Goal: Task Accomplishment & Management: Use online tool/utility

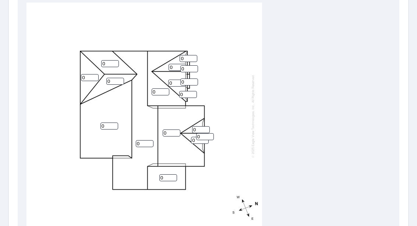
scroll to position [264, 0]
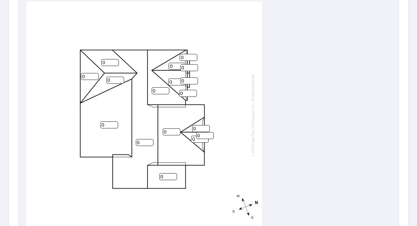
click at [116, 60] on input "0" at bounding box center [110, 62] width 18 height 7
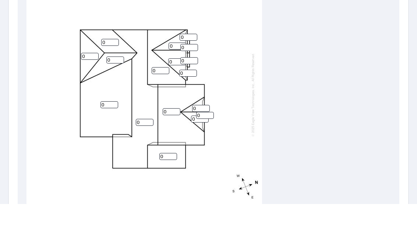
scroll to position [0, 0]
type input "0"
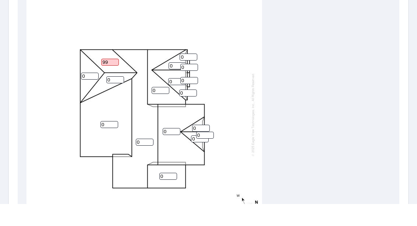
type input "9"
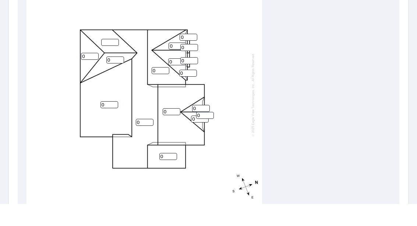
click at [116, 79] on input "0" at bounding box center [115, 82] width 18 height 7
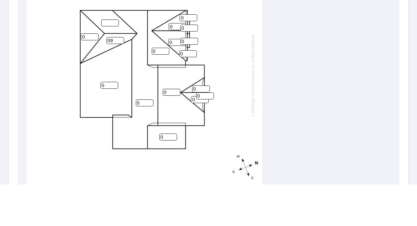
type input "0"
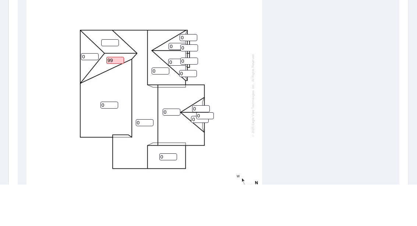
type input "9"
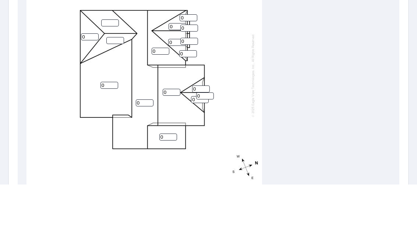
click at [89, 75] on input "0" at bounding box center [90, 78] width 18 height 7
type input "9"
click at [160, 89] on input "0" at bounding box center [160, 92] width 18 height 7
type input "09"
click at [172, 65] on input "0" at bounding box center [177, 68] width 18 height 7
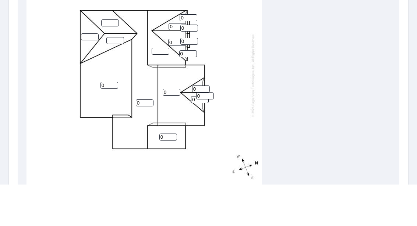
click at [167, 89] on input "number" at bounding box center [160, 92] width 18 height 7
click at [174, 65] on input "0" at bounding box center [177, 68] width 18 height 7
type input "9"
click at [179, 81] on input "0" at bounding box center [177, 84] width 18 height 7
type input "9"
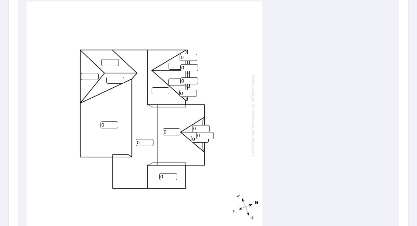
scroll to position [2, 0]
click at [111, 122] on input "0" at bounding box center [109, 125] width 18 height 7
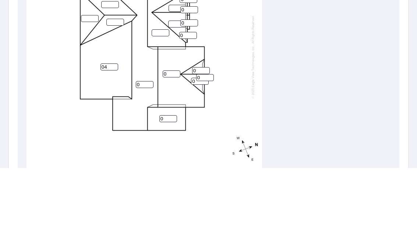
type input "0"
type input "4"
click at [142, 139] on input "0" at bounding box center [145, 142] width 18 height 7
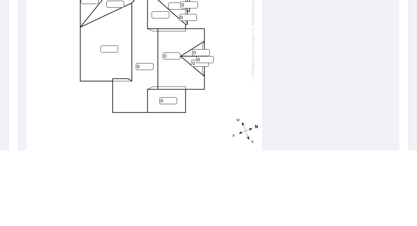
type input "09"
type input "0"
type input "9"
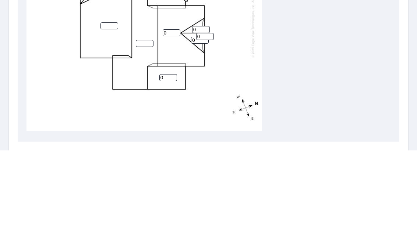
scroll to position [288, 0]
click at [168, 149] on input "0" at bounding box center [168, 152] width 18 height 7
type input "0"
type input "9"
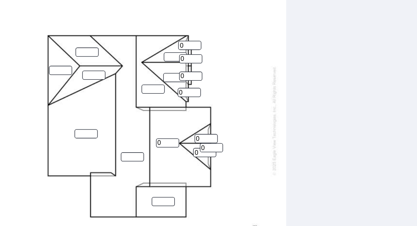
scroll to position [23, 0]
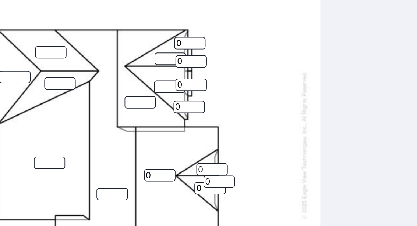
click at [162, 106] on input "0" at bounding box center [171, 109] width 18 height 7
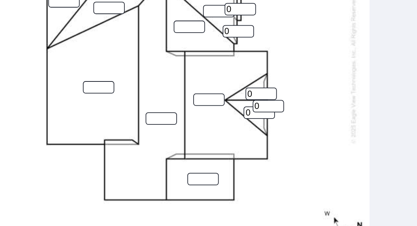
type input "9"
click at [192, 103] on input "0" at bounding box center [201, 106] width 18 height 7
type input "9"
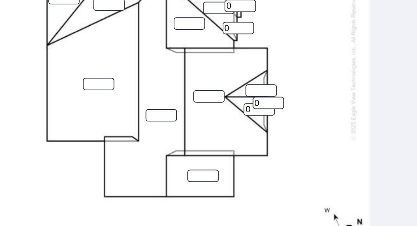
scroll to position [2, 0]
click at [191, 112] on input "0" at bounding box center [200, 115] width 18 height 7
type input "9"
click at [196, 108] on input "0" at bounding box center [205, 111] width 18 height 7
type input "0"
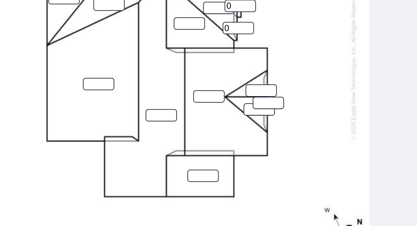
type input "4"
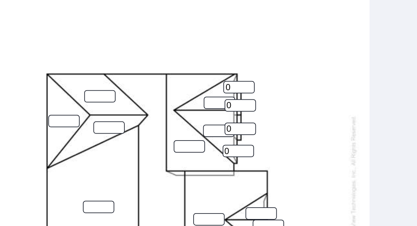
scroll to position [217, 0]
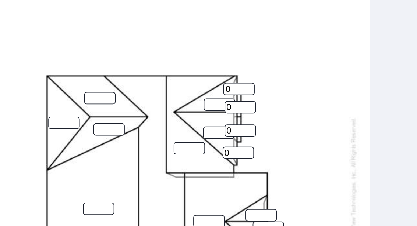
click at [179, 100] on input "0" at bounding box center [188, 103] width 18 height 7
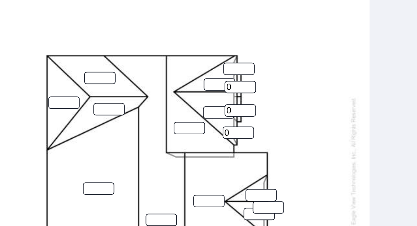
scroll to position [228, 0]
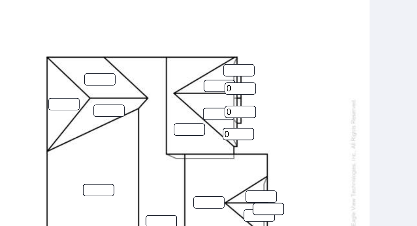
type input "9"
click at [180, 100] on input "0" at bounding box center [189, 103] width 18 height 7
type input "9"
click at [180, 113] on input "0" at bounding box center [189, 116] width 18 height 7
type input "9"
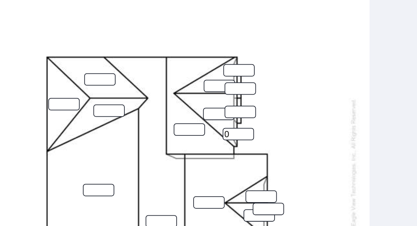
click at [179, 126] on input "0" at bounding box center [188, 129] width 18 height 7
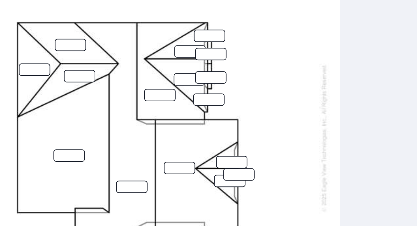
type input "9"
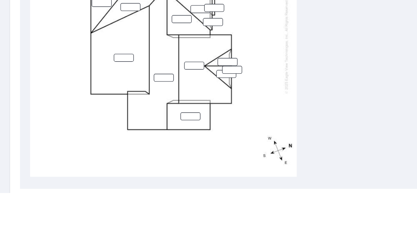
scroll to position [284, 0]
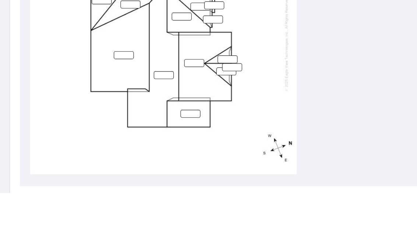
click at [205, 112] on input "number" at bounding box center [205, 115] width 18 height 7
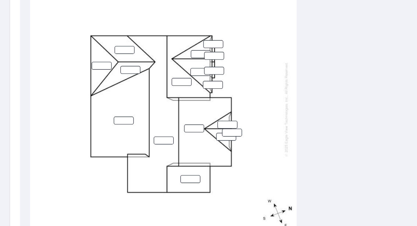
scroll to position [0, 0]
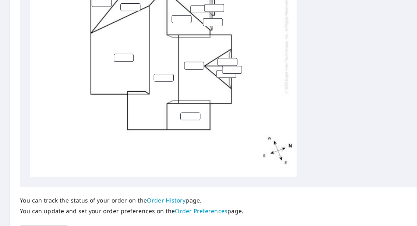
click at [282, 122] on div "Edit Pitches Assign pitch to all planes ​ Apply" at bounding box center [208, 11] width 381 height 307
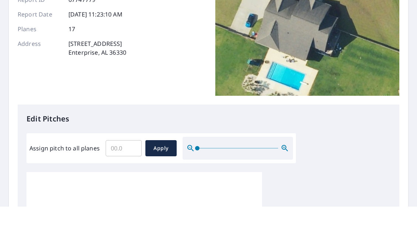
scroll to position [74, 0]
click at [163, 163] on span "Apply" at bounding box center [160, 167] width 19 height 9
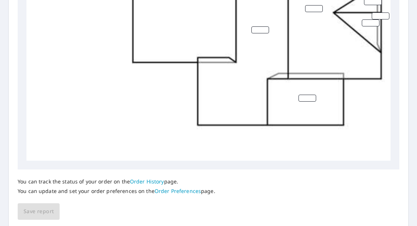
scroll to position [335, 0]
click at [38, 210] on div "You can track the status of your order on the Order History page. You can updat…" at bounding box center [208, 195] width 381 height 50
click at [38, 203] on div "You can track the status of your order on the Order History page. You can updat…" at bounding box center [208, 195] width 381 height 50
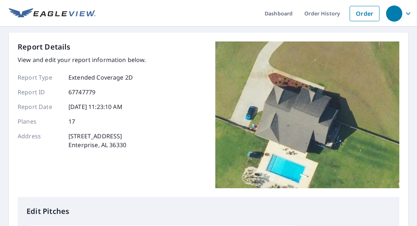
scroll to position [0, 0]
click at [408, 15] on icon "button" at bounding box center [407, 13] width 9 height 9
click at [291, 88] on img at bounding box center [307, 115] width 184 height 147
click at [369, 17] on link "Order" at bounding box center [364, 13] width 30 height 15
